Goal: Navigation & Orientation: Find specific page/section

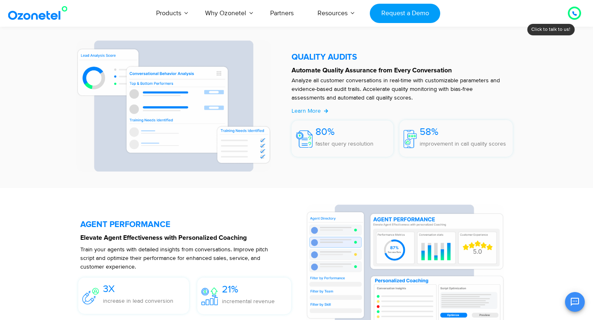
click at [0, 210] on section "AGENT PERFORMANCE Elevate Agent Effectiveness with Personalized Coaching Train …" at bounding box center [296, 269] width 593 height 163
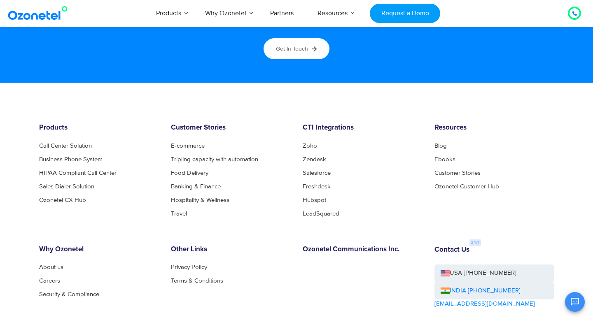
scroll to position [4520, 0]
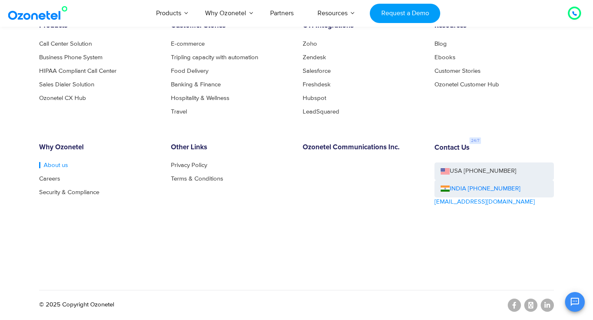
click at [53, 167] on link "About us" at bounding box center [53, 165] width 29 height 6
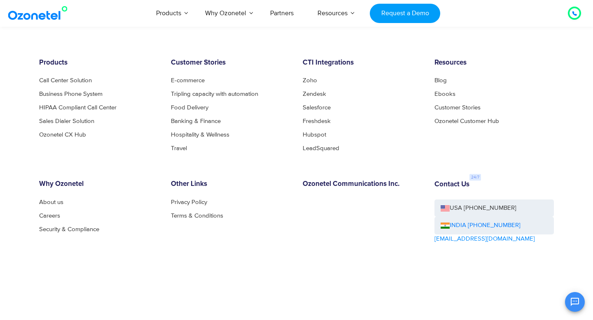
scroll to position [904, 0]
